Goal: Check status: Check status

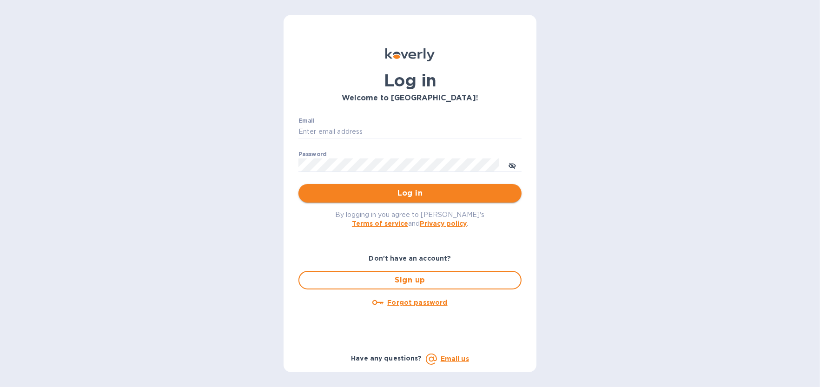
type input "[EMAIL_ADDRESS][DOMAIN_NAME]"
click at [444, 198] on span "Log in" at bounding box center [410, 193] width 208 height 11
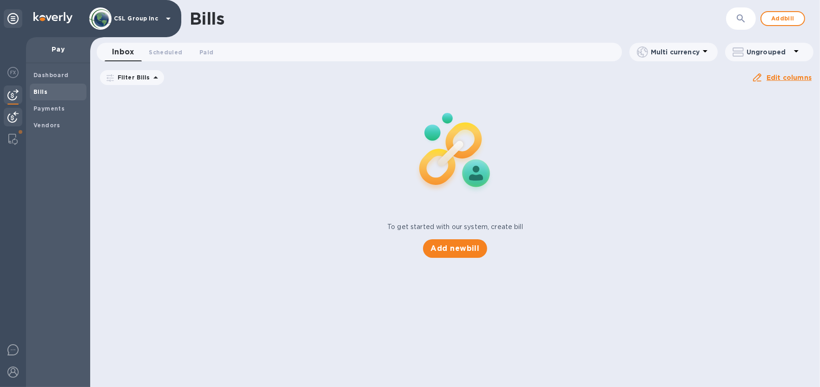
click at [14, 120] on img at bounding box center [12, 117] width 11 height 11
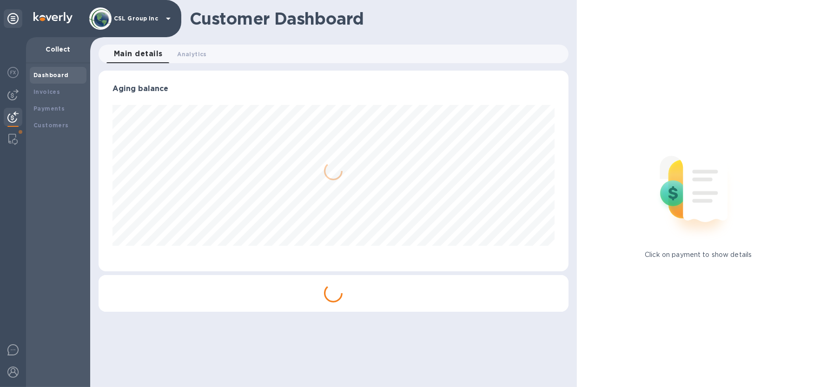
scroll to position [200, 470]
click at [47, 105] on b "Payments" at bounding box center [48, 108] width 31 height 7
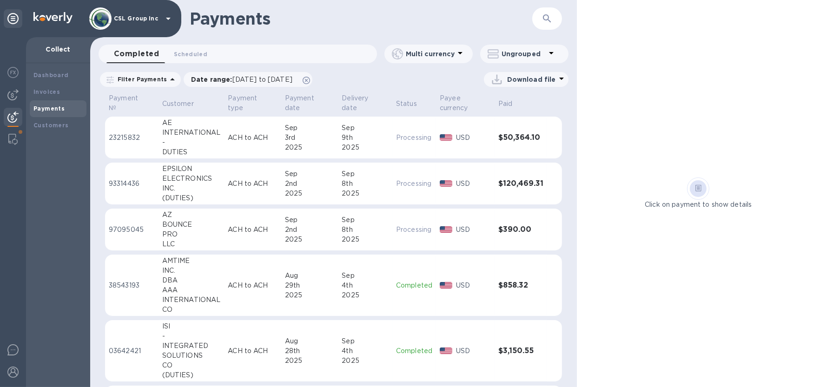
click at [327, 244] on div "2025" at bounding box center [310, 240] width 50 height 10
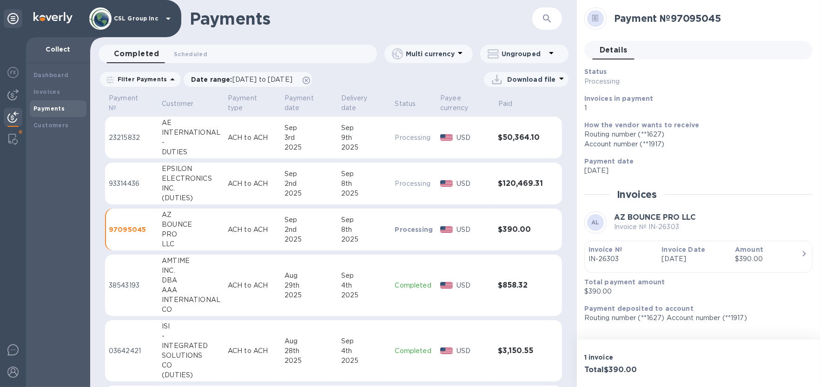
click at [801, 255] on icon "button" at bounding box center [804, 253] width 11 height 11
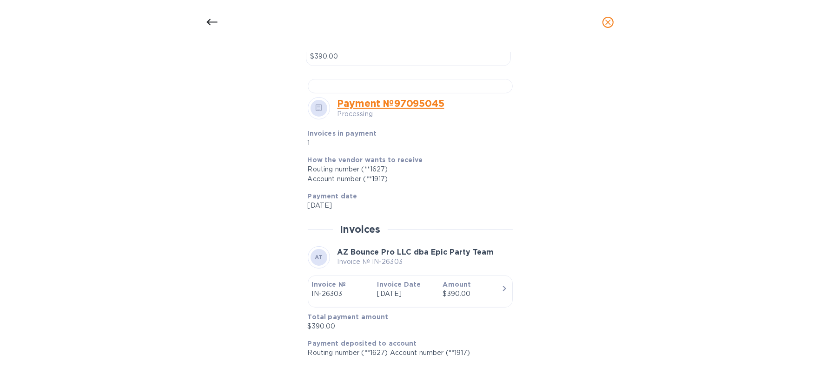
scroll to position [549, 0]
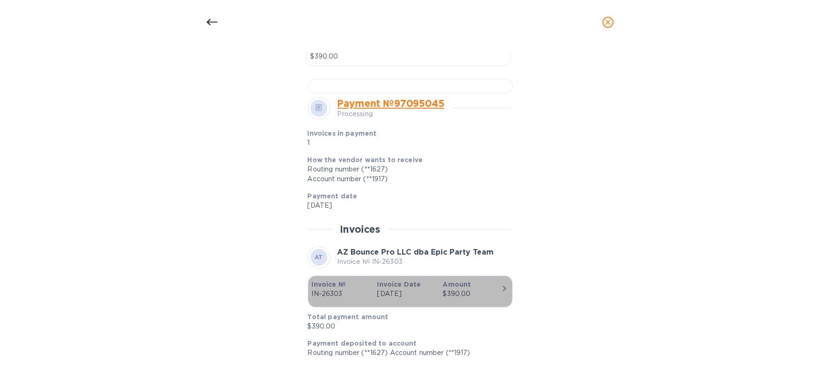
click at [505, 293] on icon "button" at bounding box center [504, 288] width 11 height 11
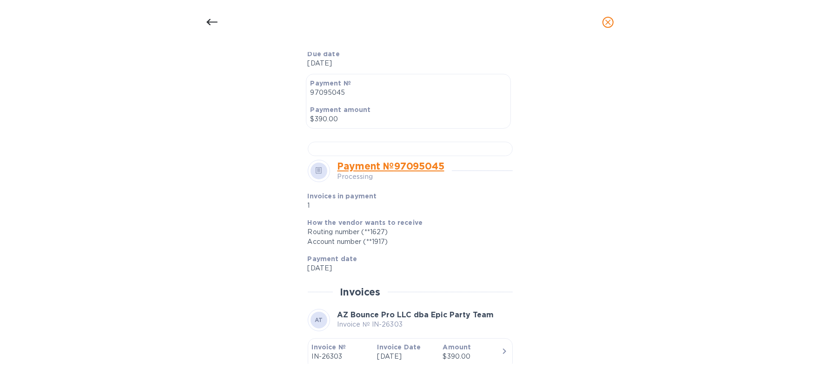
scroll to position [53, 0]
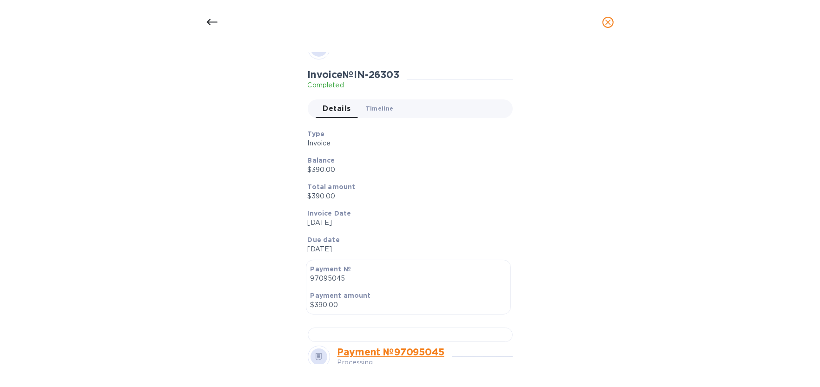
click at [385, 107] on span "Timeline 0" at bounding box center [380, 109] width 28 height 10
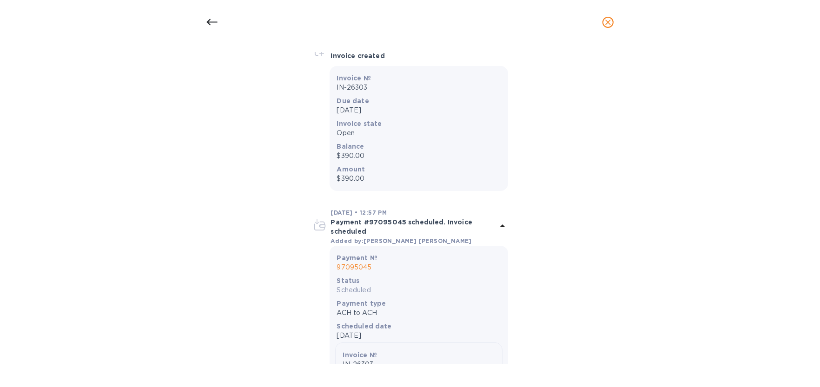
scroll to position [0, 0]
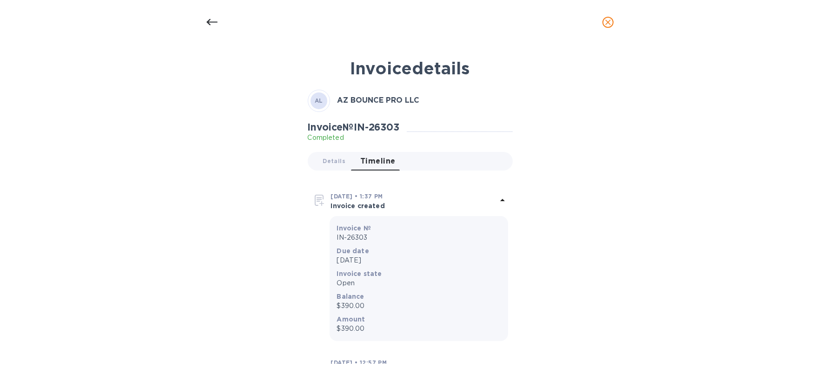
click at [606, 22] on icon "close" at bounding box center [608, 22] width 9 height 9
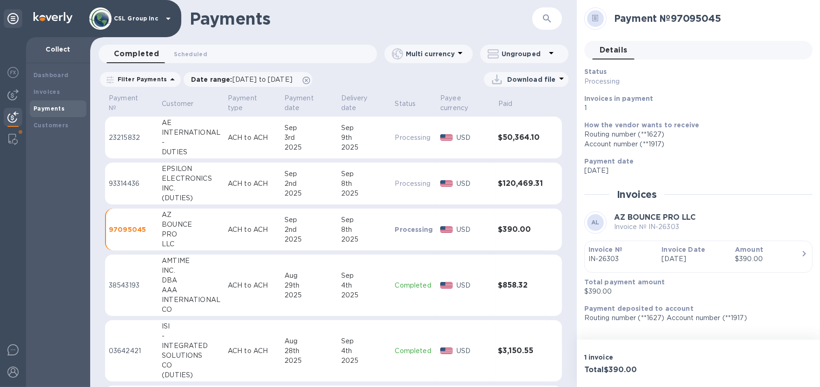
click at [405, 240] on td "Processing" at bounding box center [415, 230] width 46 height 42
click at [158, 229] on td "AZ BOUNCE PRO LLC" at bounding box center [191, 230] width 66 height 42
click at [381, 231] on div "8th" at bounding box center [364, 230] width 47 height 10
click at [786, 253] on p "Amount" at bounding box center [768, 249] width 66 height 9
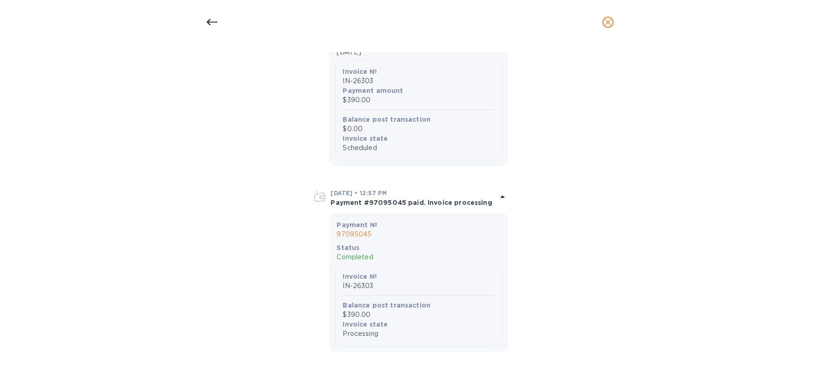
scroll to position [460, 0]
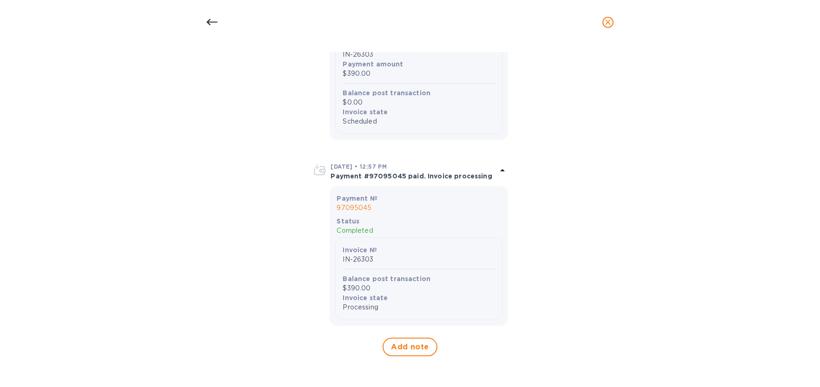
click at [610, 22] on icon "close" at bounding box center [608, 22] width 9 height 9
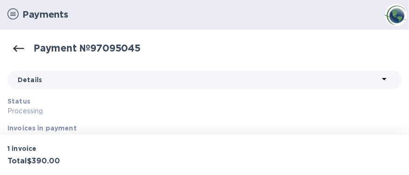
drag, startPoint x: 144, startPoint y: 16, endPoint x: 144, endPoint y: 23, distance: 7.0
click at [144, 23] on div "Payments" at bounding box center [191, 15] width 375 height 20
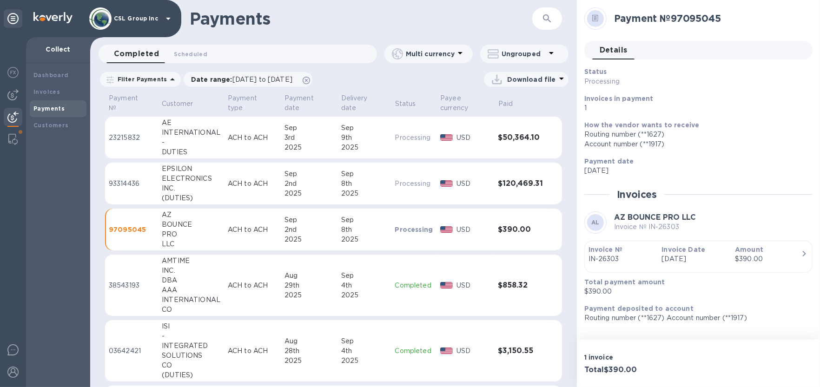
click at [419, 281] on p "Completed" at bounding box center [414, 286] width 38 height 10
click at [353, 228] on div "8th" at bounding box center [363, 230] width 46 height 10
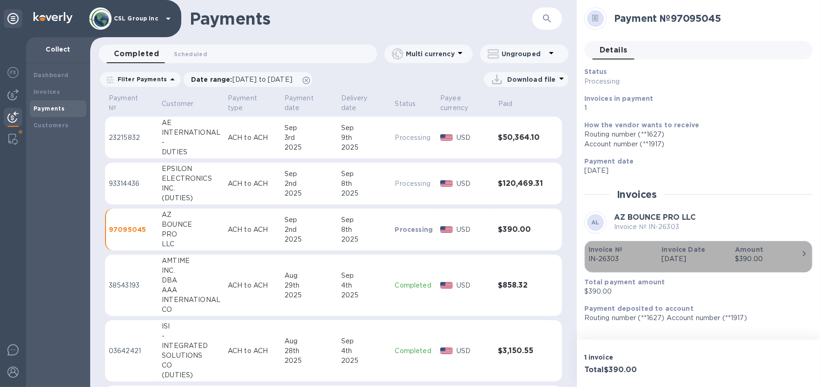
click at [705, 266] on div "button" at bounding box center [699, 266] width 220 height 5
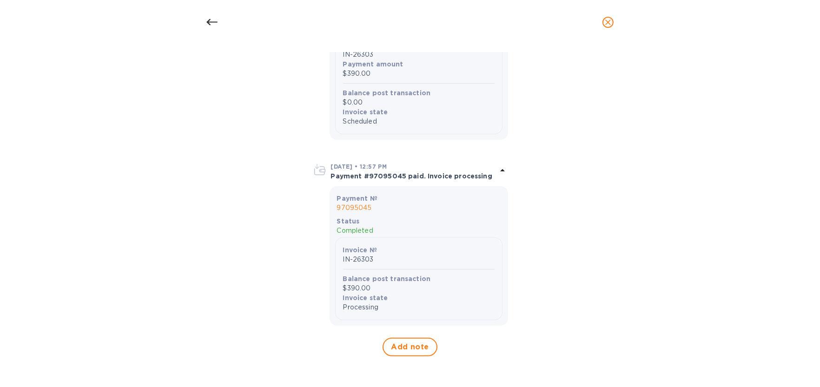
scroll to position [336, 0]
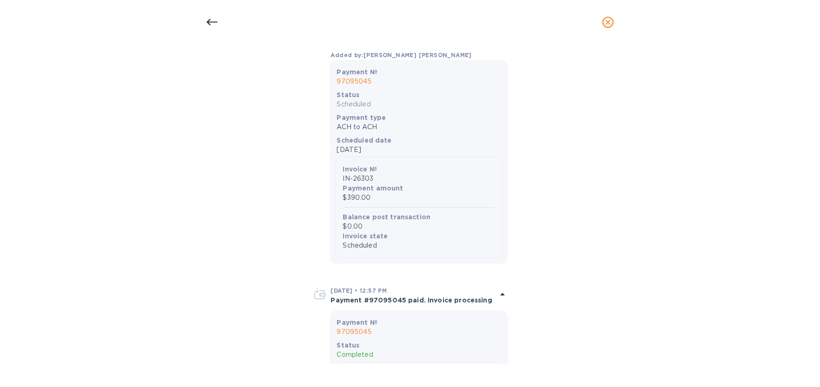
click at [611, 26] on icon "close" at bounding box center [608, 22] width 9 height 9
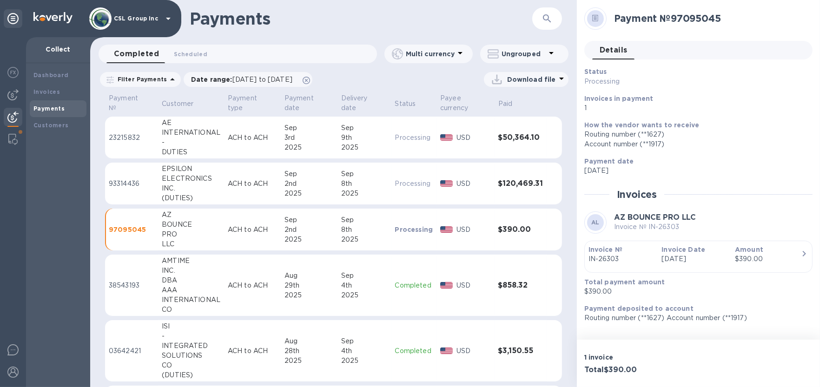
click at [381, 178] on div "Sep" at bounding box center [364, 174] width 47 height 10
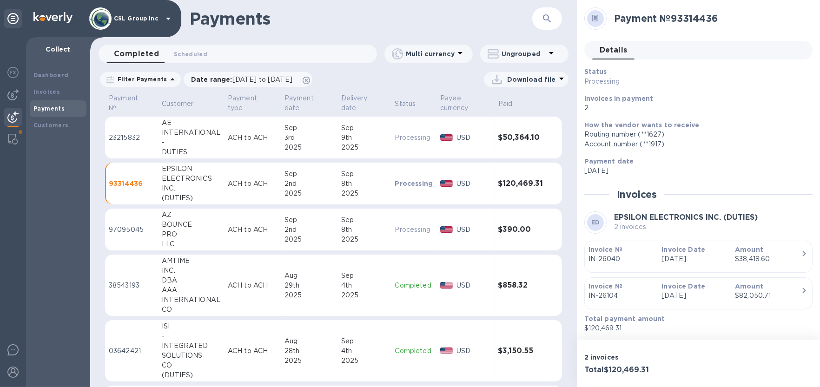
click at [699, 256] on p "[DATE]" at bounding box center [695, 259] width 66 height 10
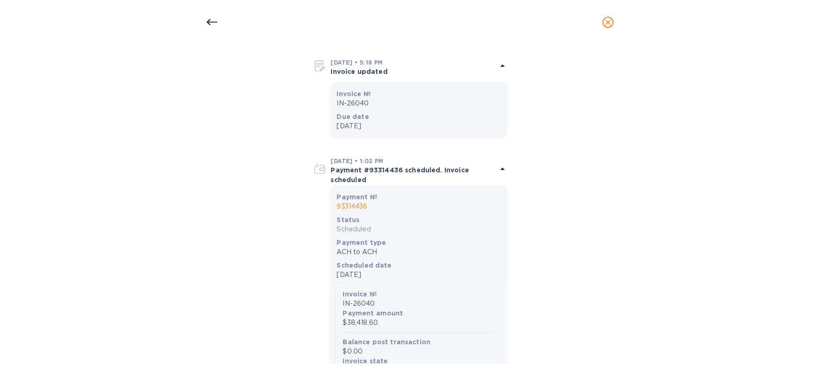
scroll to position [682, 0]
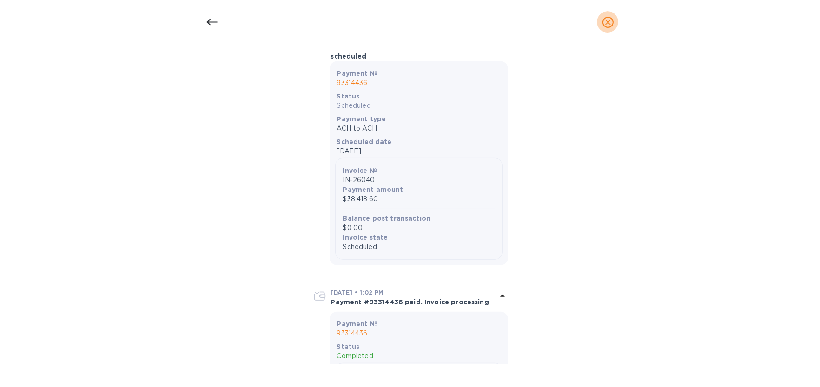
click at [610, 22] on icon "close" at bounding box center [608, 22] width 9 height 9
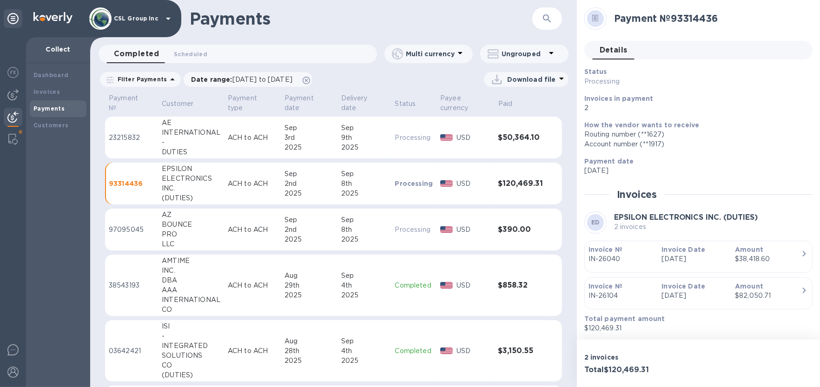
click at [354, 220] on div "Sep" at bounding box center [364, 220] width 47 height 10
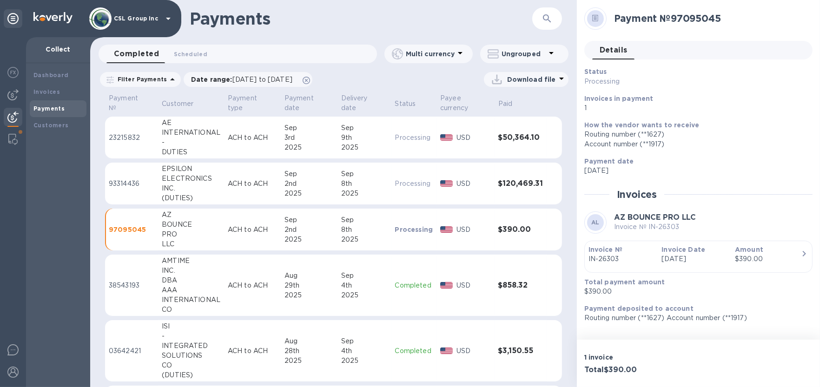
click at [354, 136] on div "9th" at bounding box center [364, 138] width 47 height 10
click at [366, 228] on div "8th" at bounding box center [364, 230] width 47 height 10
click at [358, 189] on div "2025" at bounding box center [364, 194] width 47 height 10
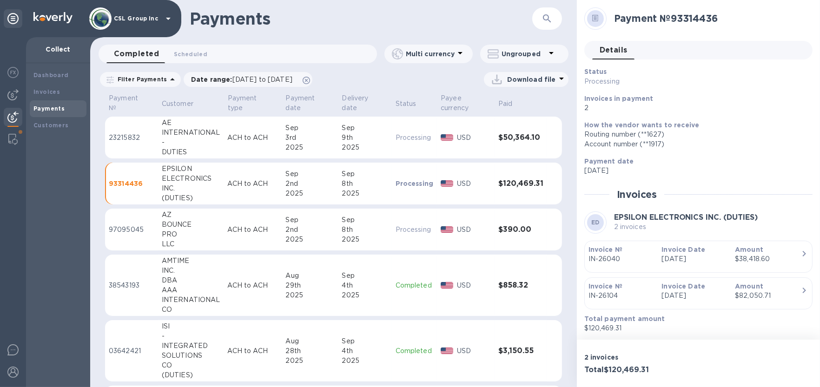
click at [332, 227] on div "2nd" at bounding box center [310, 230] width 49 height 10
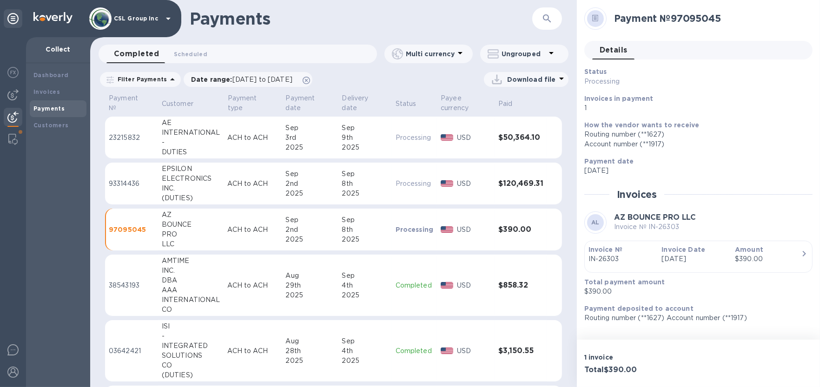
click at [365, 179] on div "8th" at bounding box center [365, 184] width 46 height 10
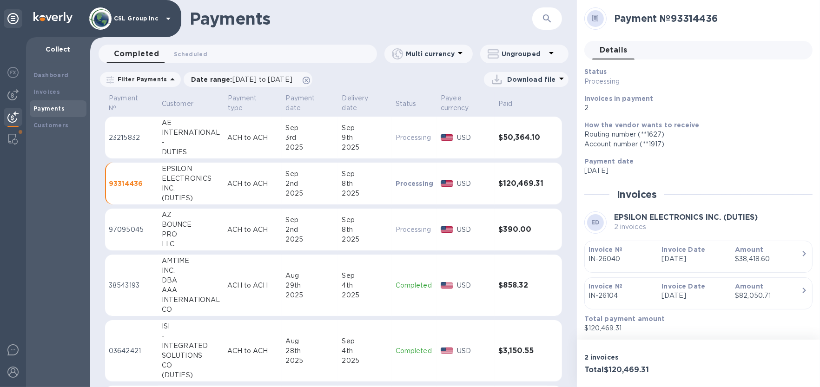
click at [371, 138] on div "9th" at bounding box center [365, 138] width 46 height 10
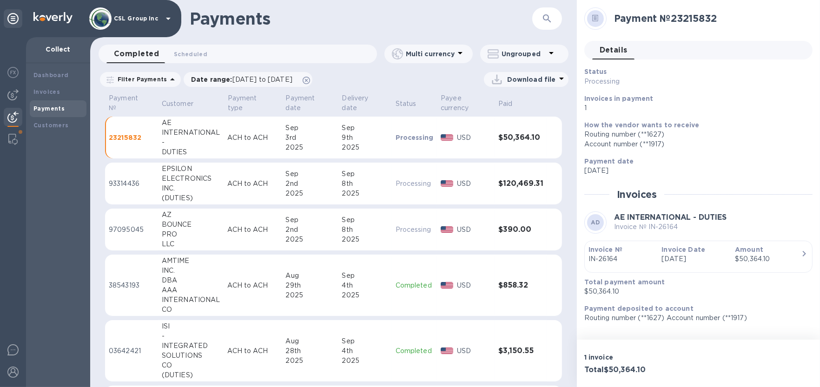
click at [154, 220] on td "97095045" at bounding box center [131, 230] width 53 height 42
click at [292, 185] on div "2nd" at bounding box center [310, 184] width 49 height 10
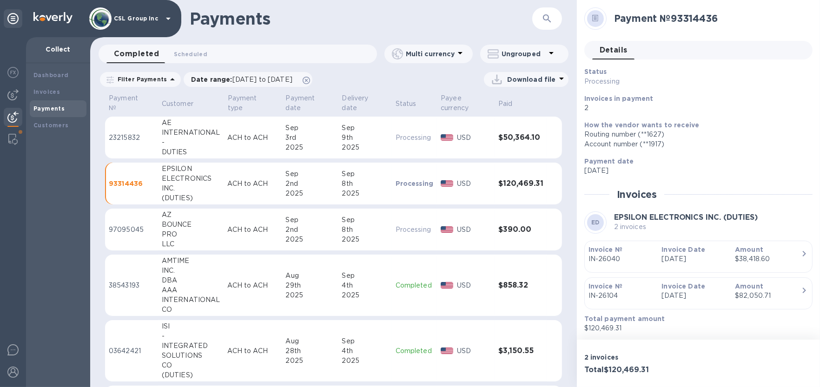
click at [350, 144] on div "2025" at bounding box center [365, 148] width 46 height 10
